Goal: Information Seeking & Learning: Learn about a topic

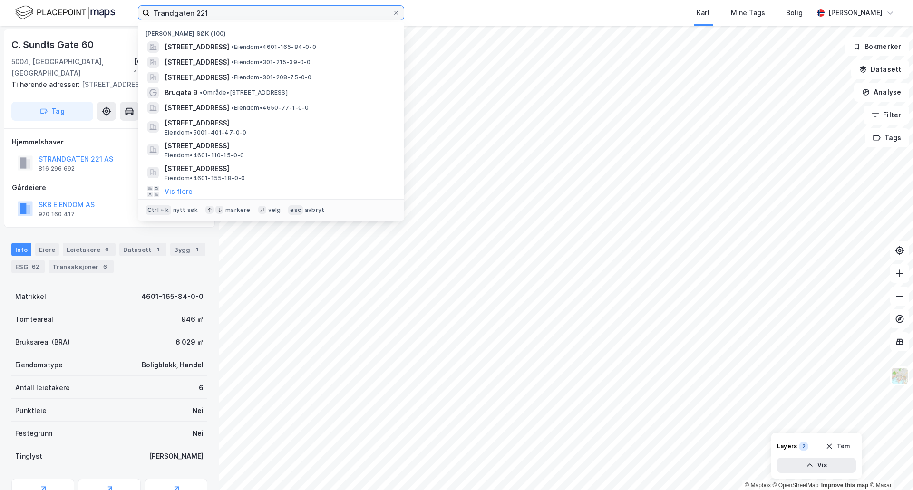
drag, startPoint x: 226, startPoint y: 13, endPoint x: 18, endPoint y: 3, distance: 208.9
click at [18, 3] on div "Trandgaten [STREET_ADDRESS] • Eiendom • 4601-165-84-0-0 [STREET_ADDRESS] • Eien…" at bounding box center [456, 13] width 913 height 26
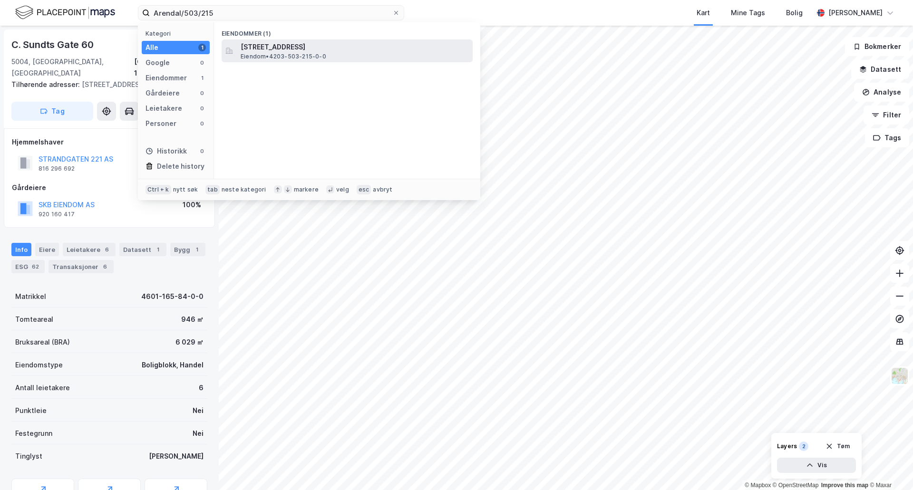
click at [296, 53] on span "Eiendom • 4203-503-215-0-0" at bounding box center [284, 57] width 86 height 8
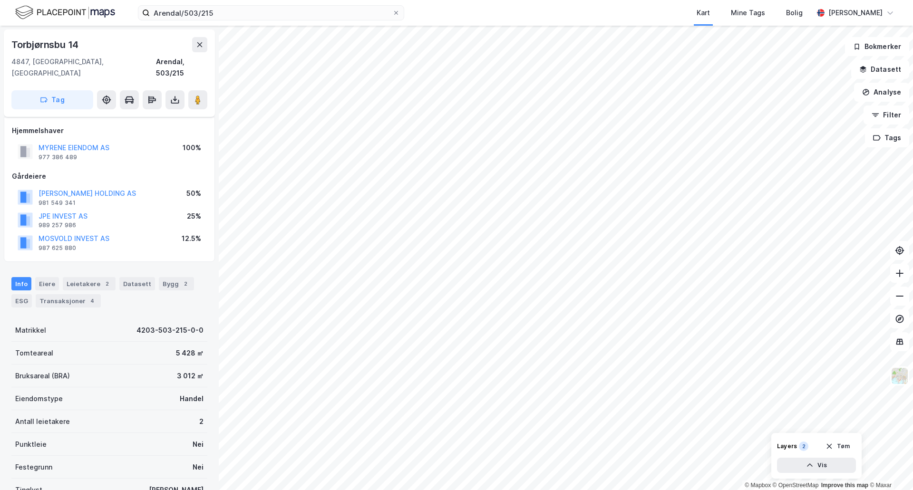
scroll to position [32, 0]
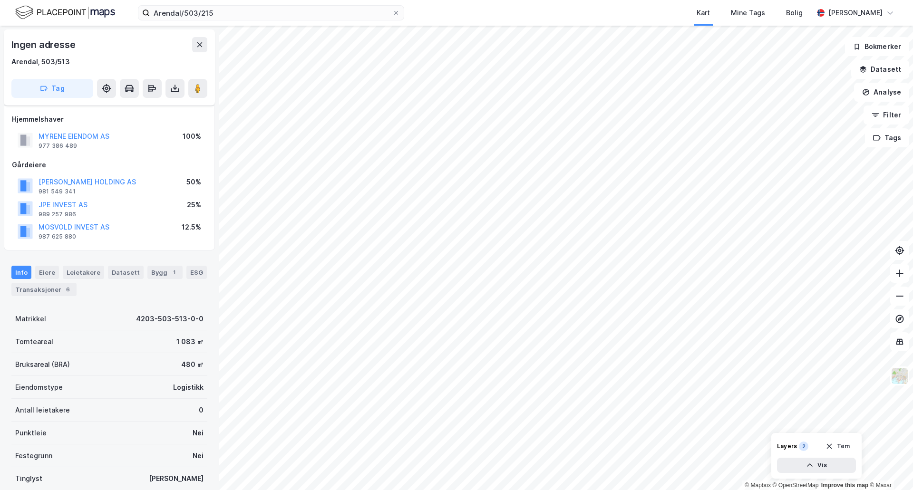
scroll to position [28, 0]
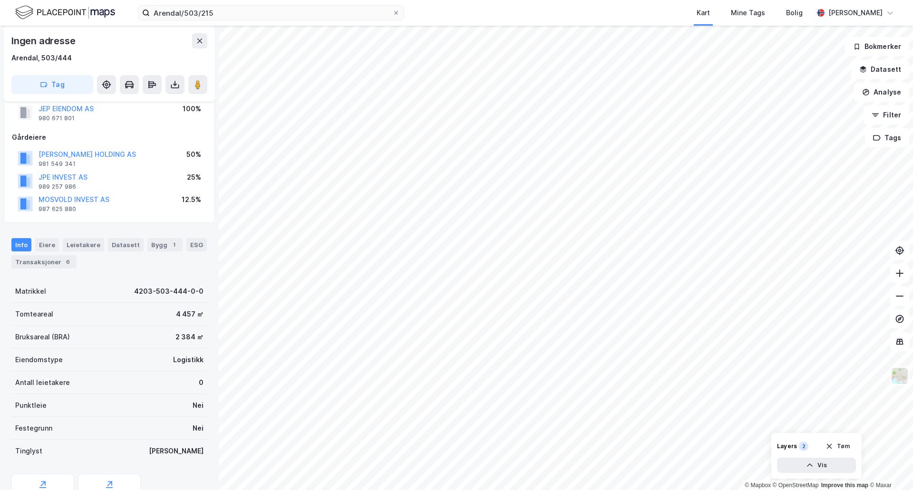
scroll to position [28, 0]
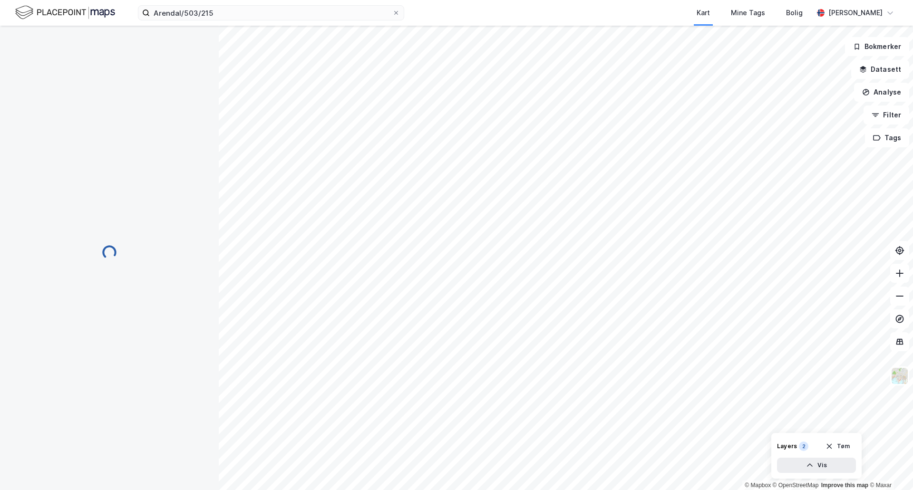
scroll to position [28, 0]
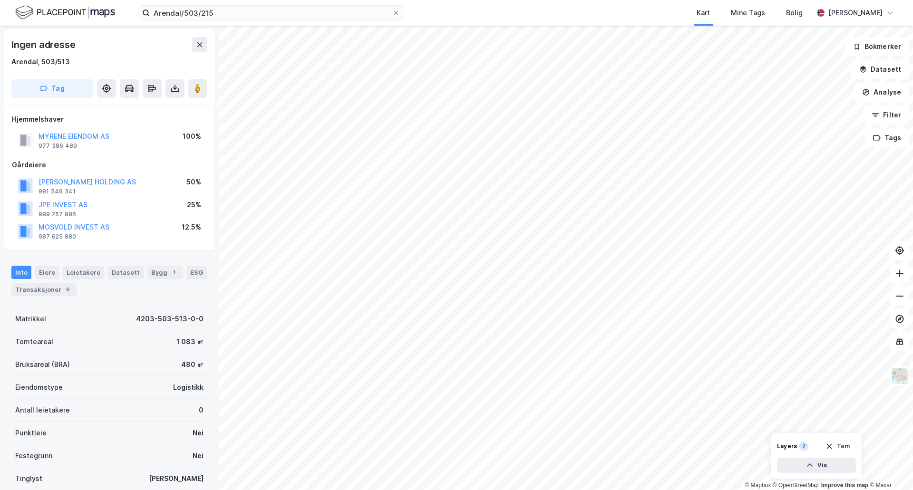
scroll to position [28, 0]
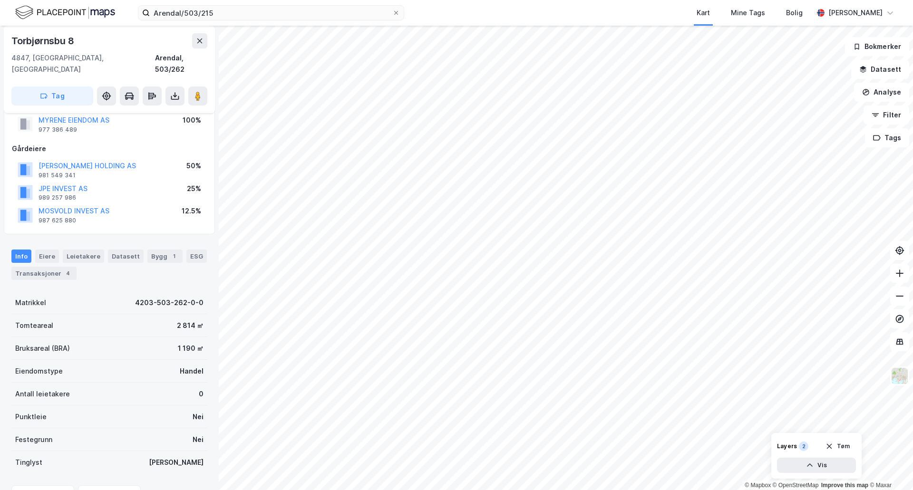
scroll to position [28, 0]
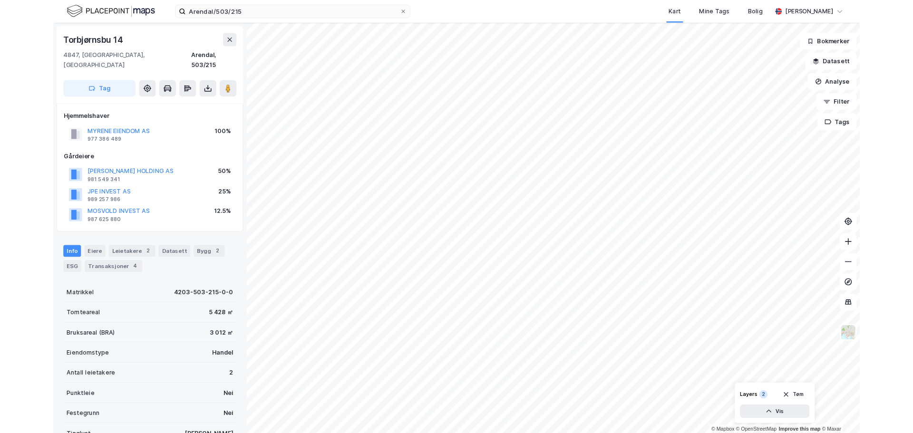
scroll to position [28, 0]
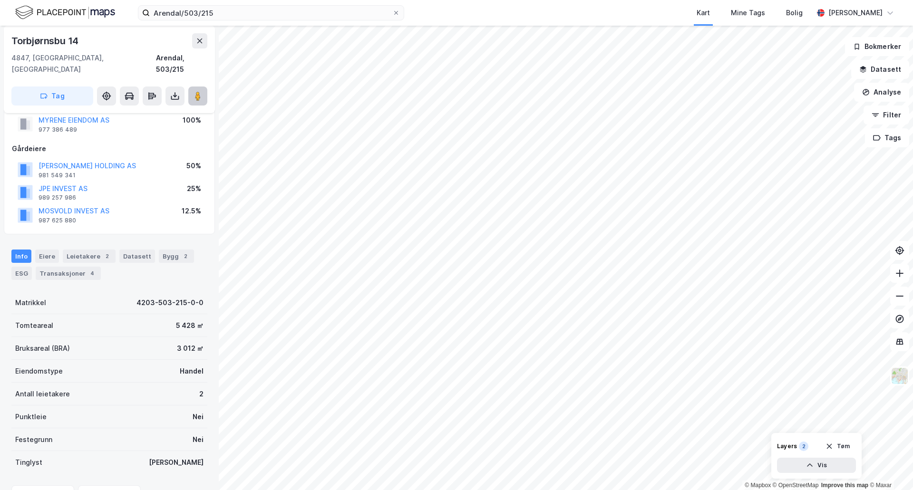
click at [199, 91] on image at bounding box center [198, 96] width 6 height 10
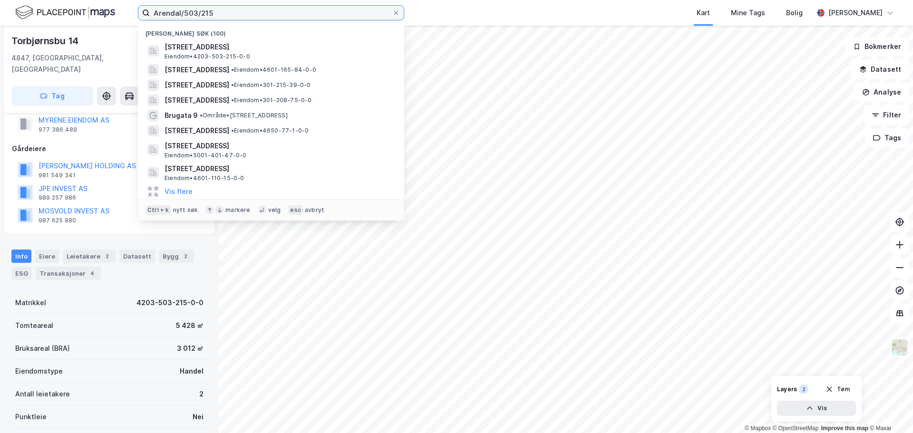
drag, startPoint x: 288, startPoint y: 9, endPoint x: 120, endPoint y: -18, distance: 169.4
click at [120, 0] on html "Arendal/503/215 Nylige søk (100) [STREET_ADDRESS], ARENDAL Eiendom • 4203-503-2…" at bounding box center [456, 216] width 913 height 433
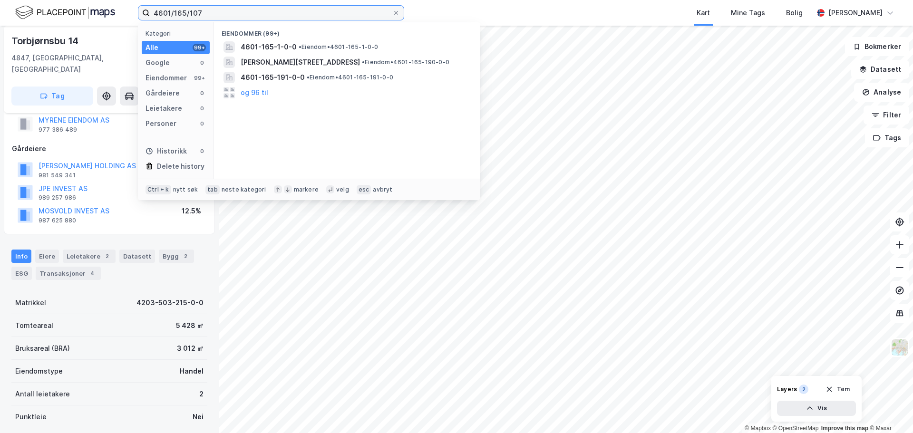
type input "4601/165/107"
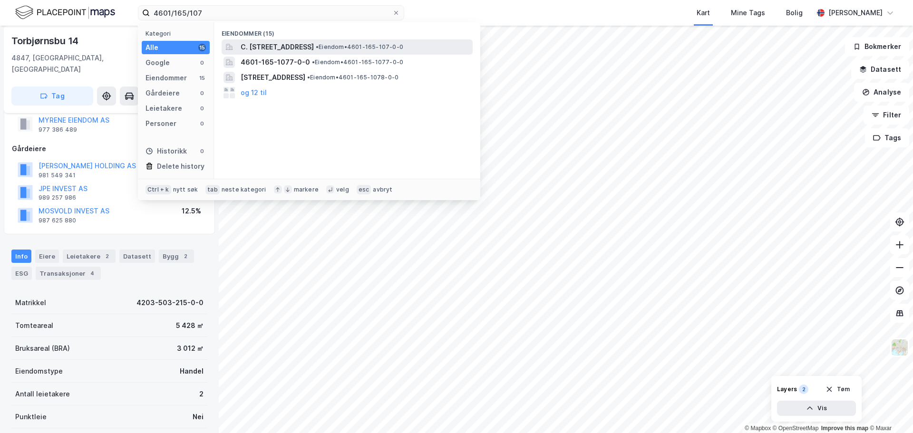
click at [264, 48] on span "C. [STREET_ADDRESS]" at bounding box center [277, 46] width 73 height 11
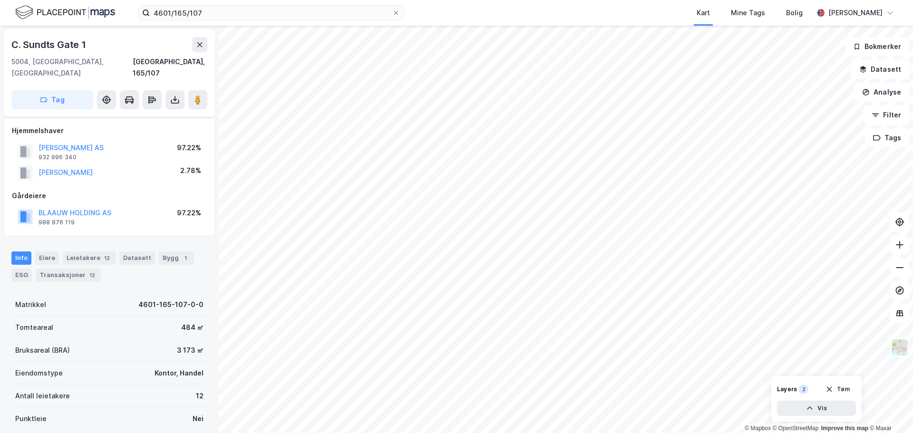
scroll to position [28, 0]
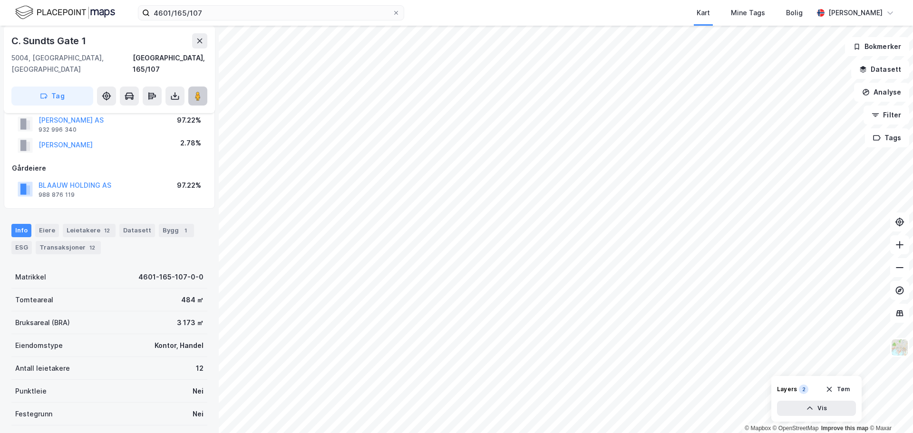
click at [203, 87] on button at bounding box center [197, 96] width 19 height 19
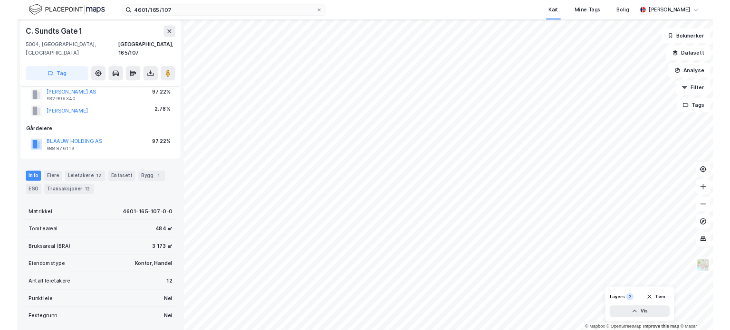
scroll to position [0, 0]
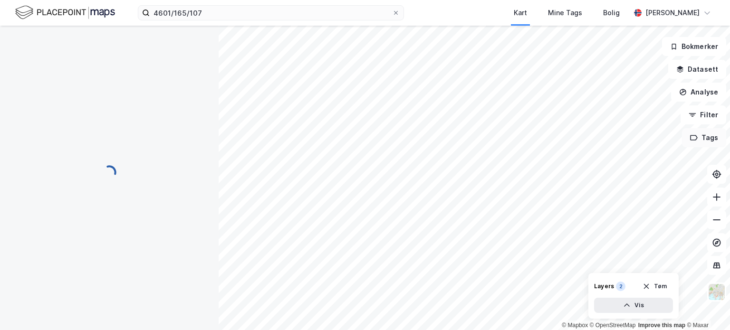
scroll to position [28, 0]
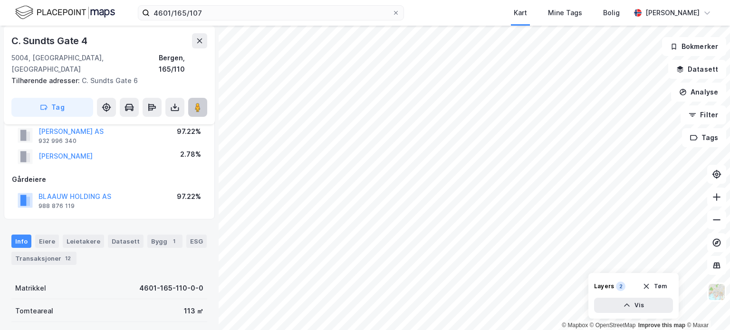
click at [203, 98] on button at bounding box center [197, 107] width 19 height 19
click at [53, 252] on div "Transaksjoner 12" at bounding box center [43, 258] width 65 height 13
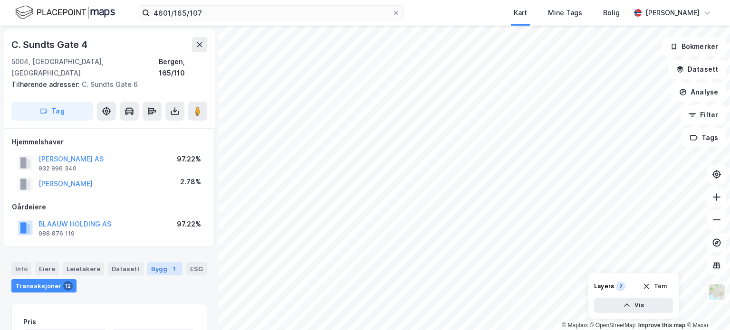
click at [150, 262] on div "Bygg 1" at bounding box center [164, 268] width 35 height 13
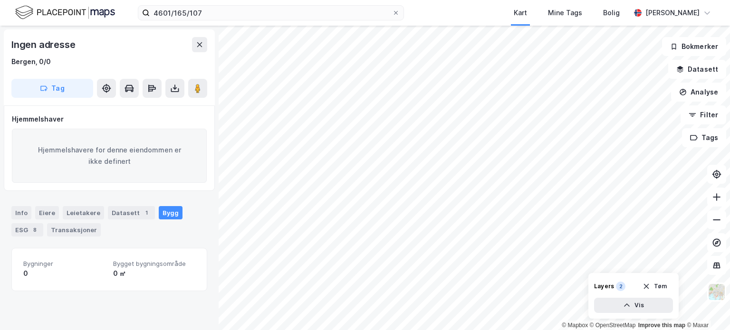
click at [508, 330] on html "4601/165/107 Kart Mine Tags Bolig [PERSON_NAME] © Mapbox © OpenStreetMap Improv…" at bounding box center [365, 165] width 730 height 330
click at [532, 330] on html "4601/165/107 Kart Mine Tags Bolig [PERSON_NAME] © Mapbox © OpenStreetMap Improv…" at bounding box center [365, 165] width 730 height 330
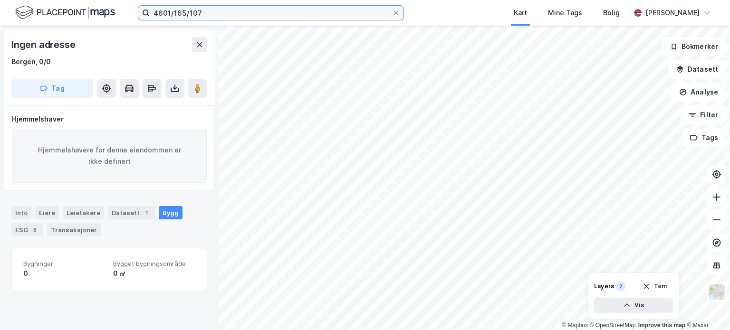
click at [285, 14] on input "4601/165/107" at bounding box center [271, 13] width 242 height 14
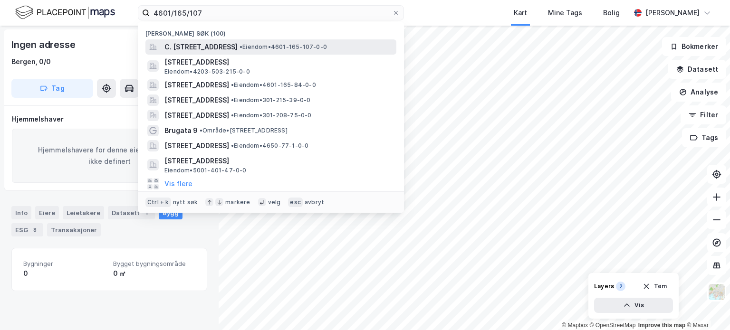
click at [184, 44] on span "C. [STREET_ADDRESS]" at bounding box center [200, 46] width 73 height 11
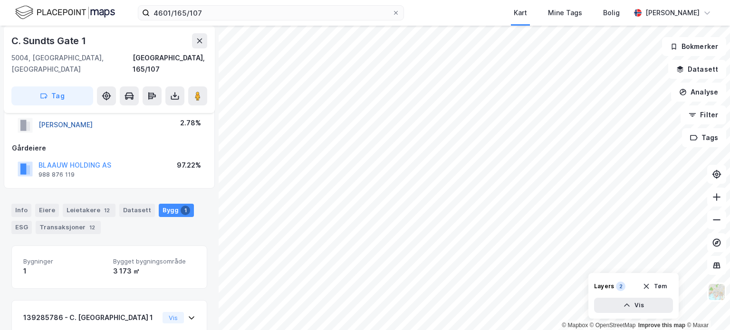
scroll to position [112, 0]
